Goal: Information Seeking & Learning: Learn about a topic

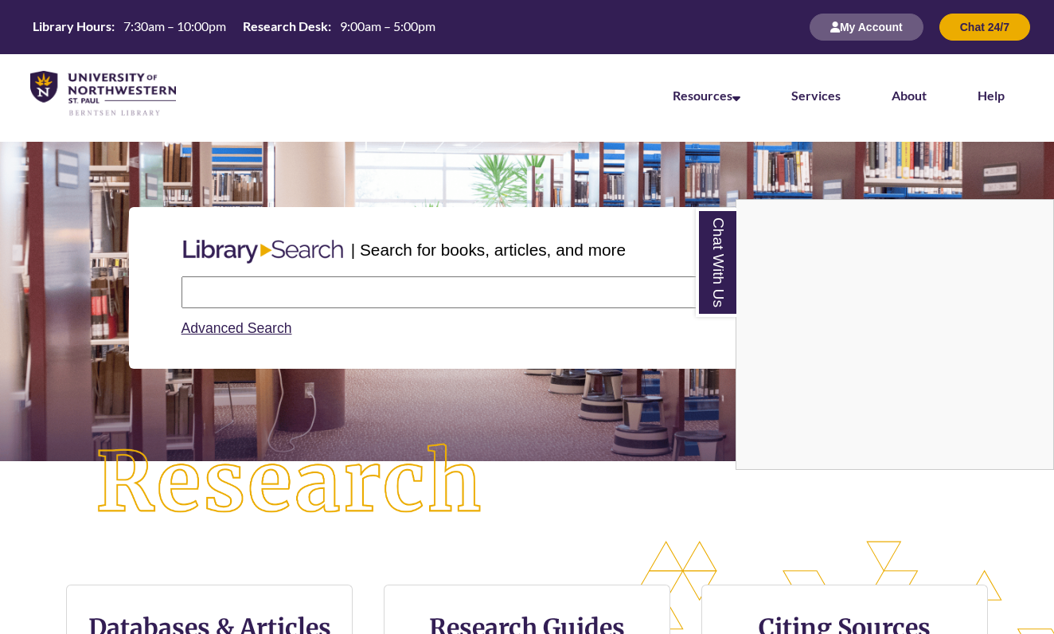
click at [714, 247] on link "Chat With Us" at bounding box center [716, 262] width 41 height 109
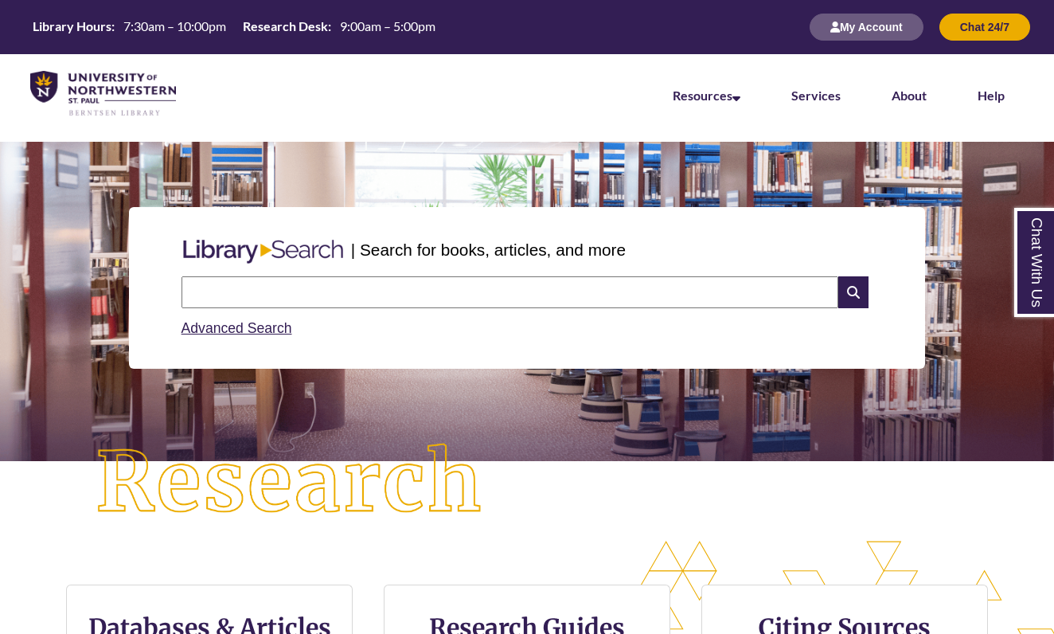
click at [561, 290] on input "text" at bounding box center [510, 292] width 657 height 32
type input "**********"
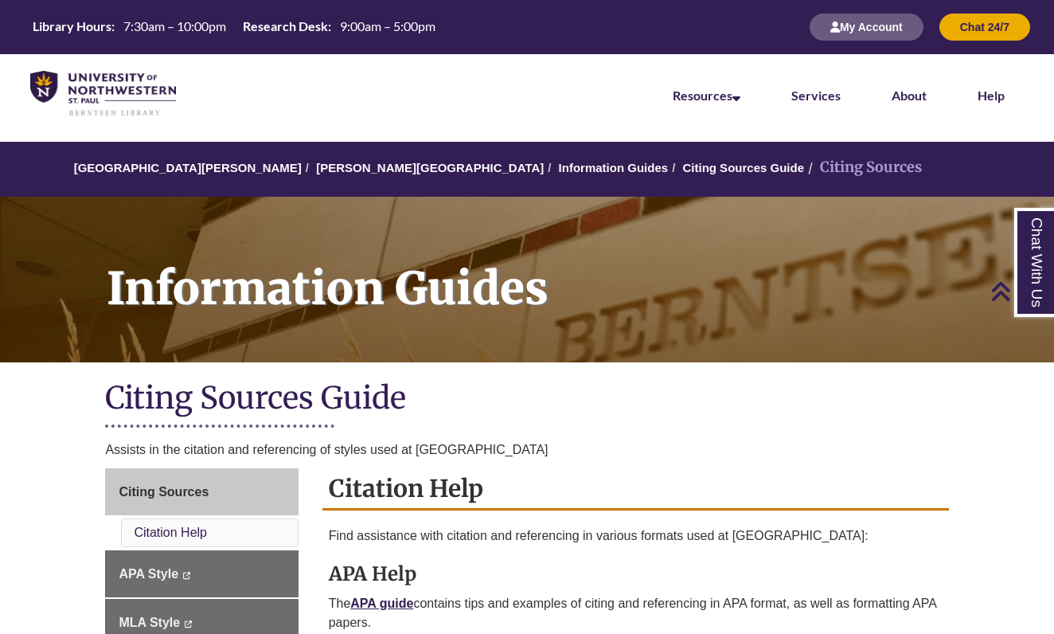
scroll to position [537, 0]
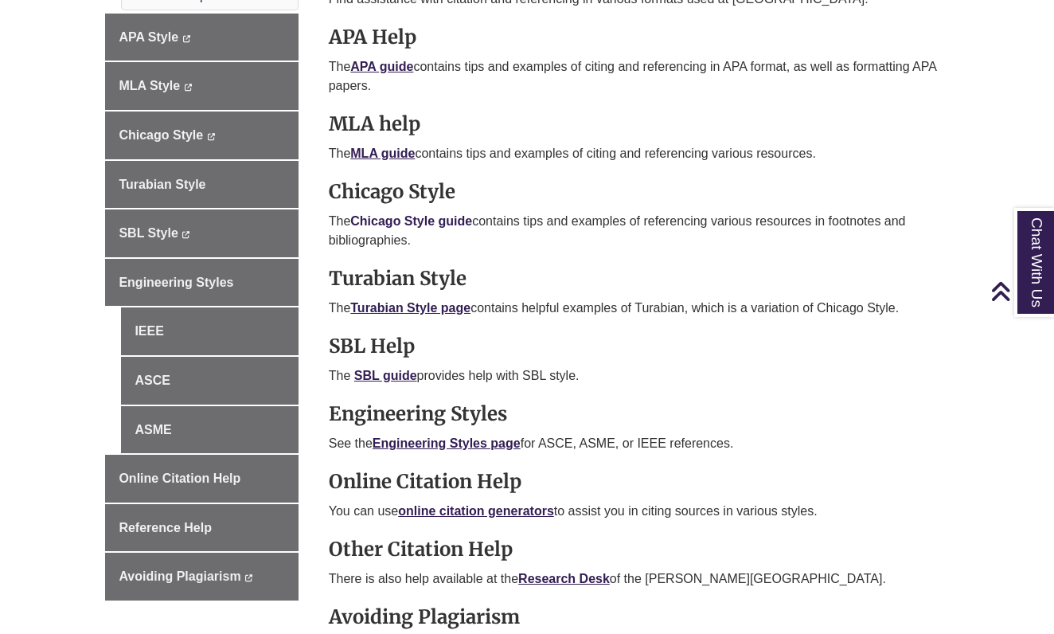
click at [440, 220] on link "Chicago Style guide" at bounding box center [411, 221] width 122 height 14
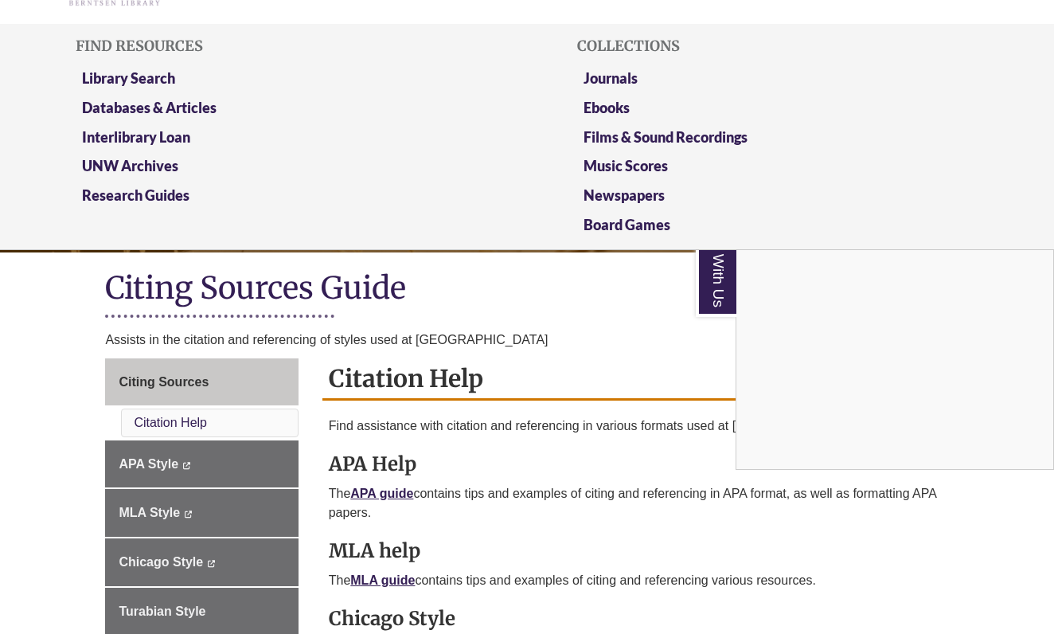
scroll to position [92, 0]
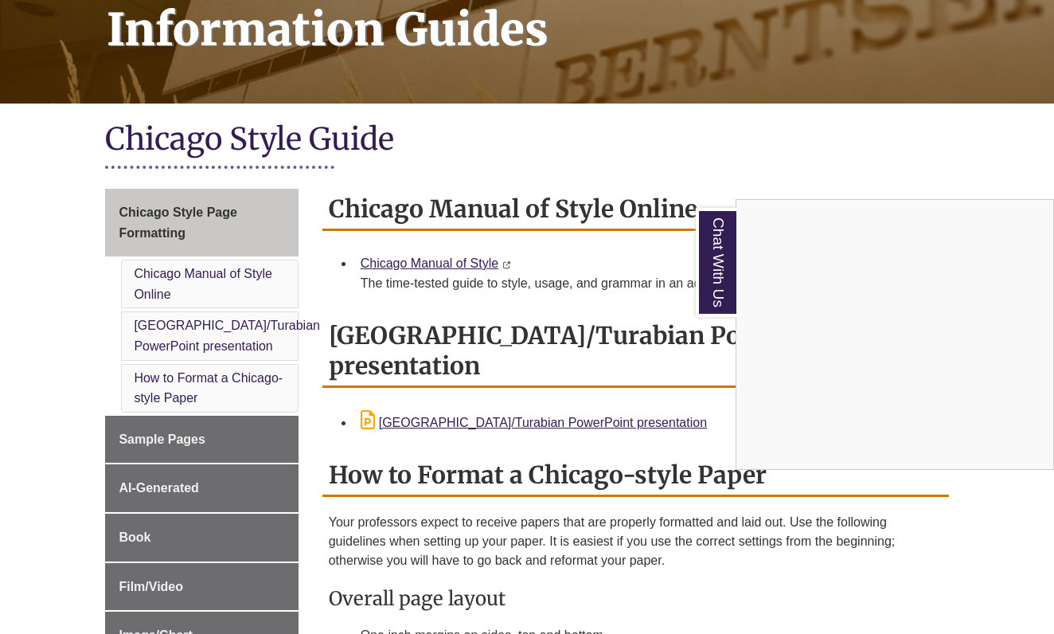
scroll to position [261, 0]
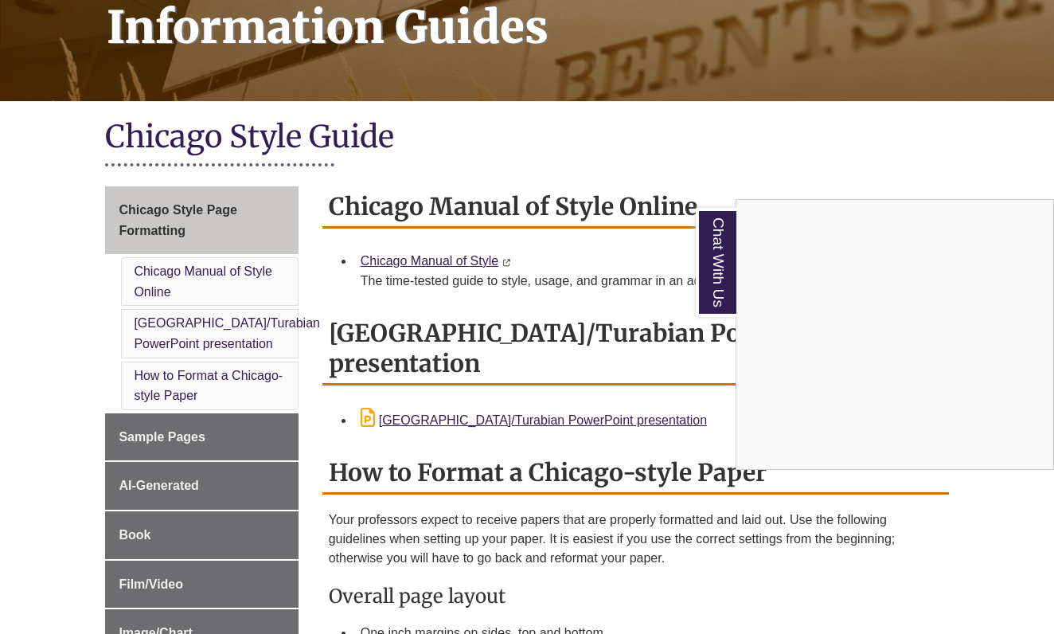
click at [722, 246] on link "Chat With Us" at bounding box center [716, 262] width 41 height 109
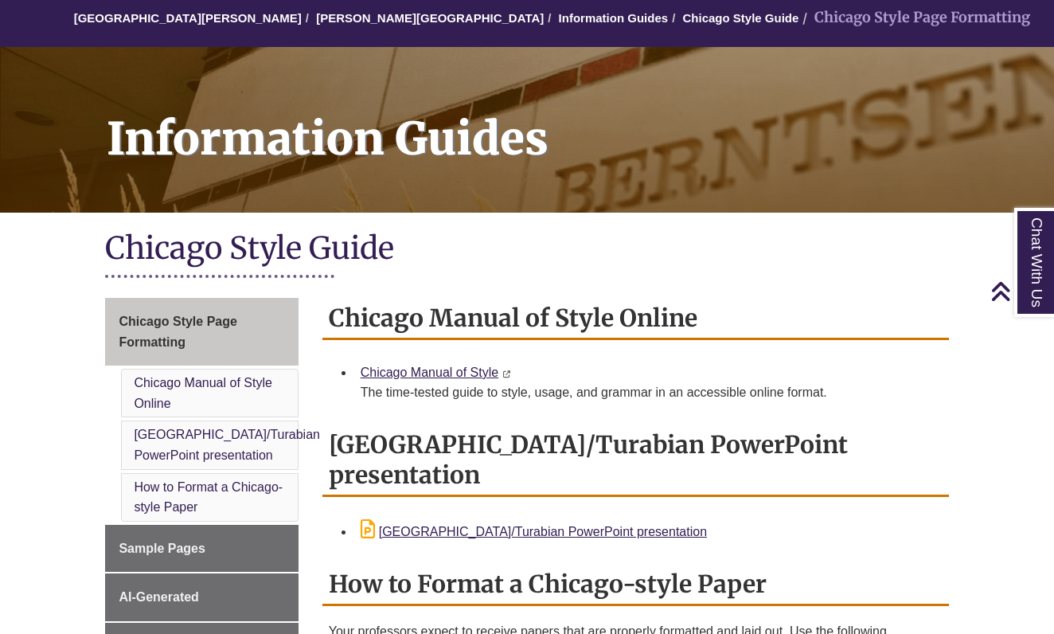
scroll to position [62, 0]
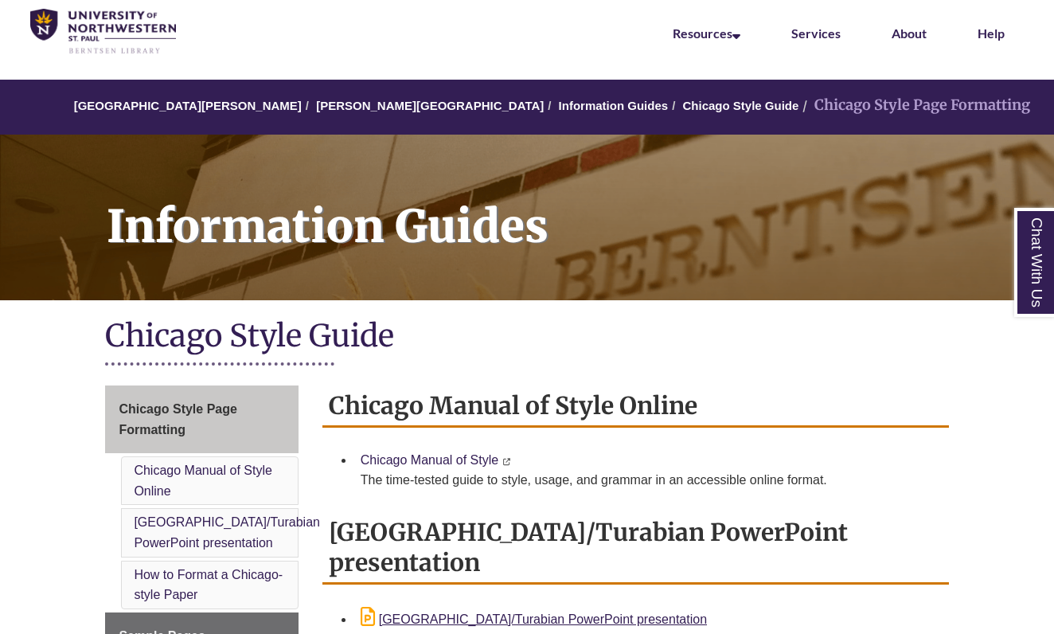
click at [462, 459] on link "Chicago Manual of Style" at bounding box center [430, 460] width 138 height 14
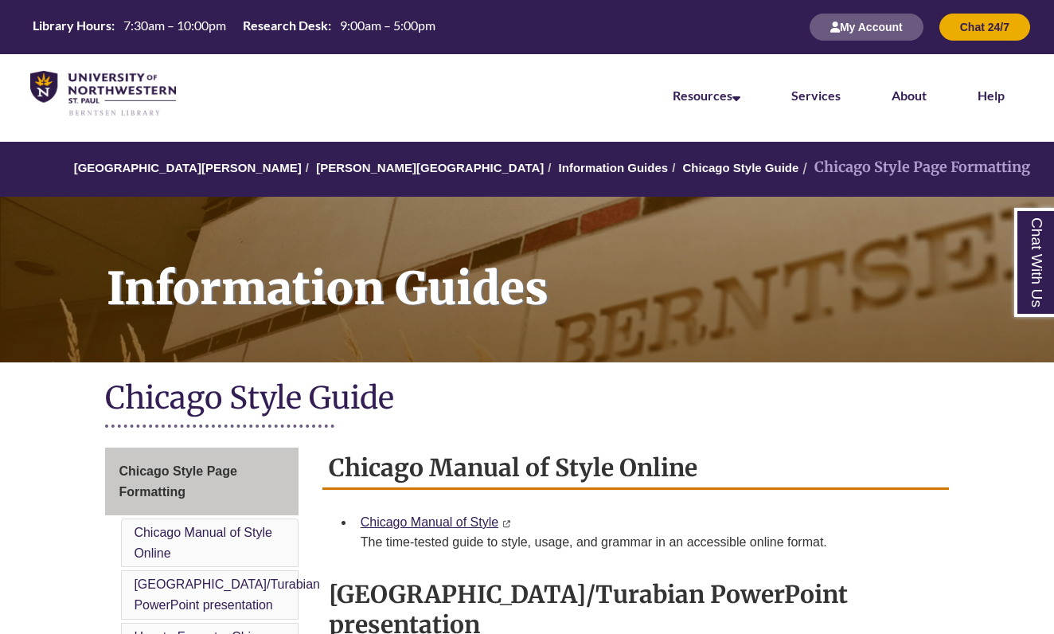
scroll to position [0, 0]
